Goal: Find specific page/section: Find specific page/section

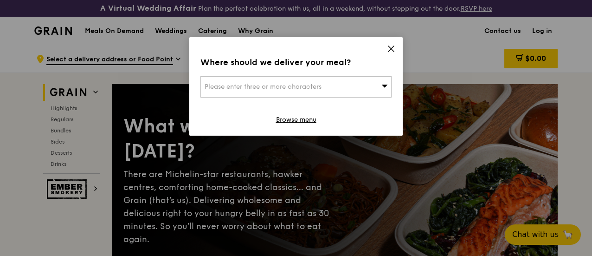
click at [392, 47] on icon at bounding box center [391, 49] width 6 height 6
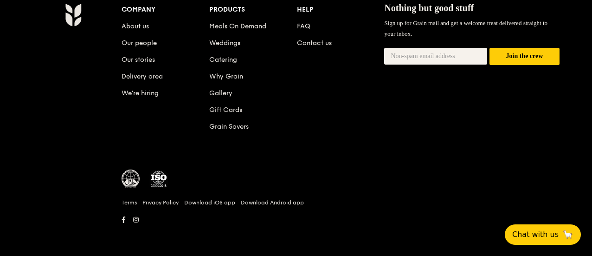
scroll to position [4027, 0]
click at [150, 81] on li "Delivery area" at bounding box center [166, 74] width 88 height 17
click at [151, 79] on link "Delivery area" at bounding box center [142, 76] width 41 height 8
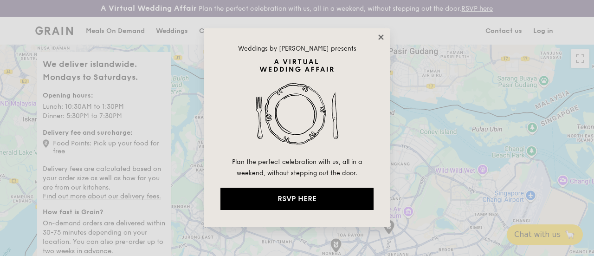
click at [379, 35] on icon at bounding box center [380, 36] width 5 height 5
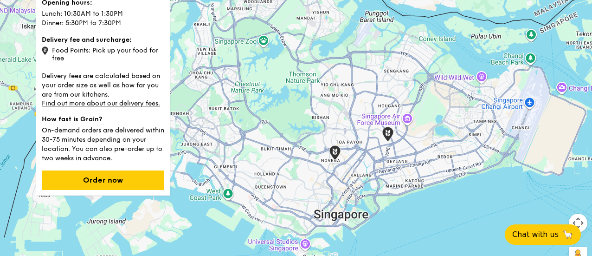
scroll to position [46, 0]
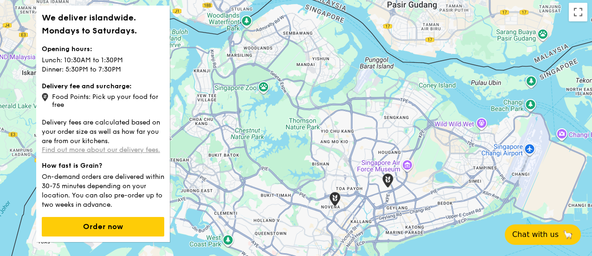
click at [139, 154] on link "Find out more about our delivery fees." at bounding box center [101, 150] width 118 height 8
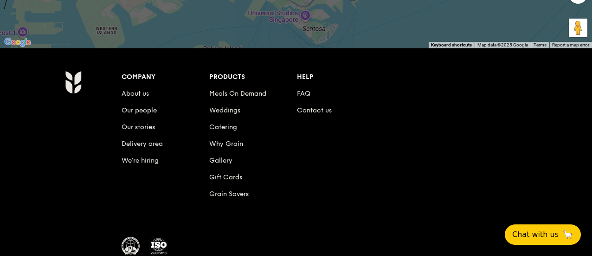
scroll to position [257, 0]
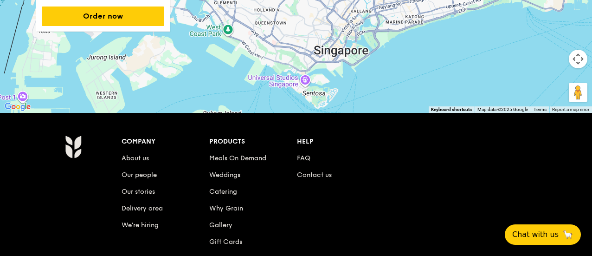
click at [254, 165] on li "Meals On Demand" at bounding box center [253, 156] width 88 height 17
click at [256, 162] on link "Meals On Demand" at bounding box center [237, 158] width 57 height 8
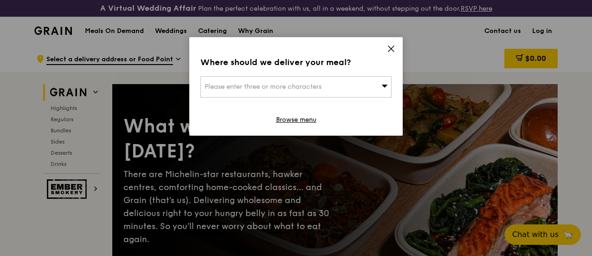
click at [381, 45] on div "Where should we deliver your meal? Please enter three or more characters Browse…" at bounding box center [295, 86] width 213 height 98
click at [390, 47] on icon at bounding box center [391, 49] width 6 height 6
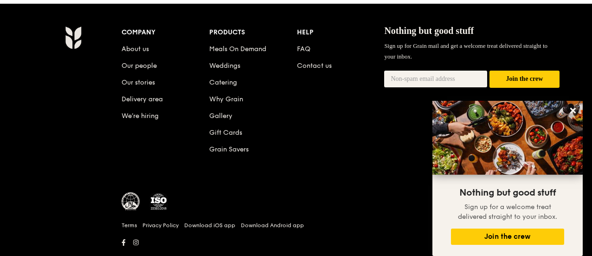
scroll to position [4027, 0]
